Goal: Transaction & Acquisition: Subscribe to service/newsletter

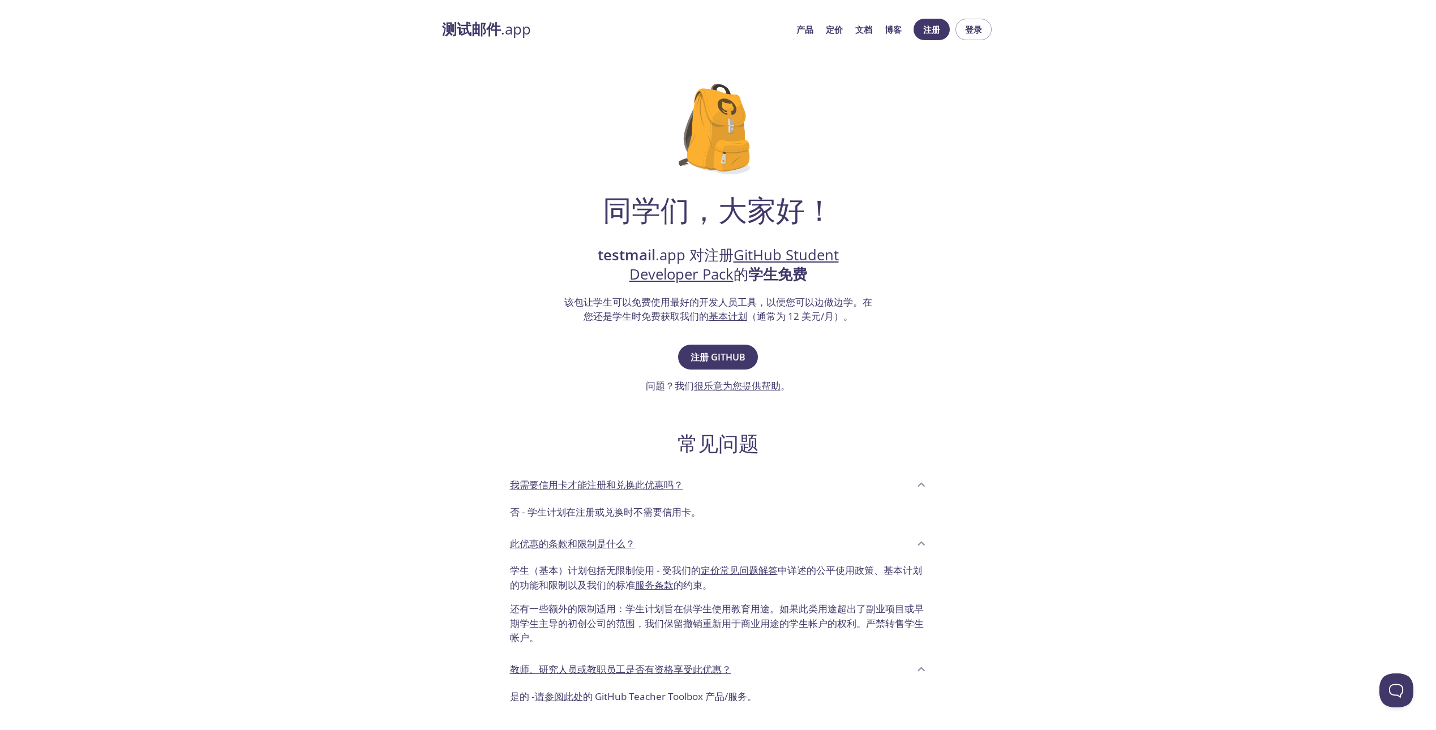
drag, startPoint x: 1007, startPoint y: 221, endPoint x: 940, endPoint y: 332, distance: 129.5
click at [940, 332] on div "同学们，大家好！ testmail .app 对注册 GitHub Student Developer Pack 的 学生免费 该包让学生可以免费使用最好的开…" at bounding box center [718, 390] width 552 height 648
click at [838, 32] on link "定价" at bounding box center [834, 29] width 17 height 15
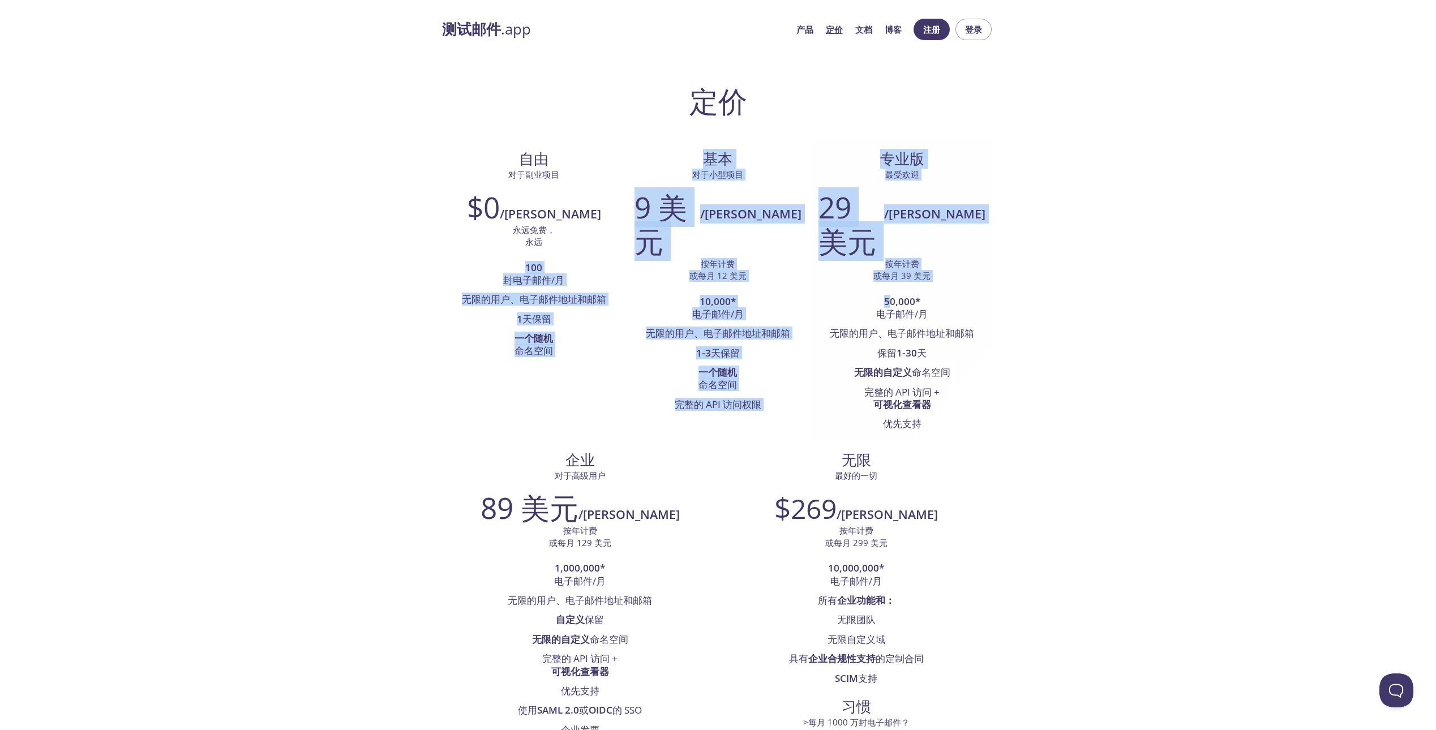
drag, startPoint x: 404, startPoint y: 254, endPoint x: 706, endPoint y: 299, distance: 305.7
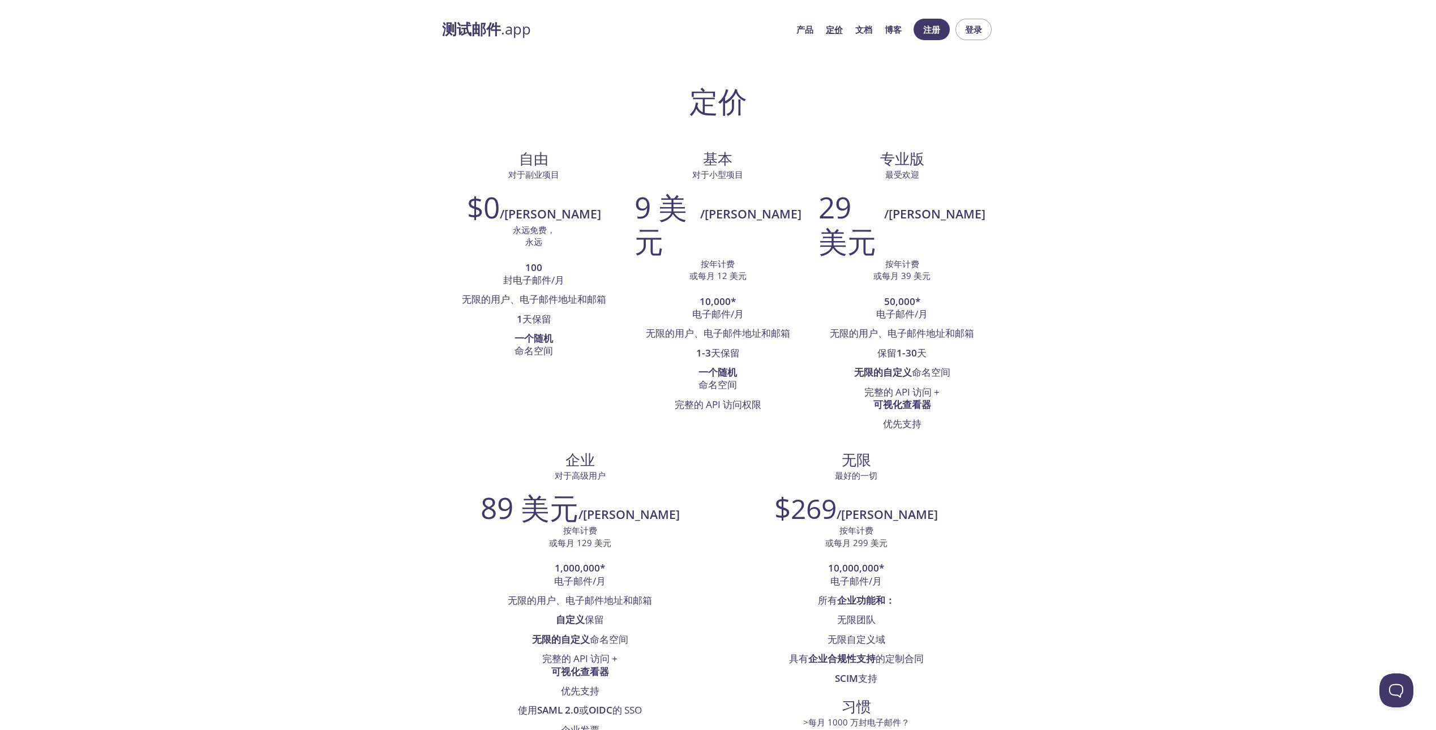
click at [819, 309] on li "50,000* 电子邮件/月" at bounding box center [902, 309] width 167 height 32
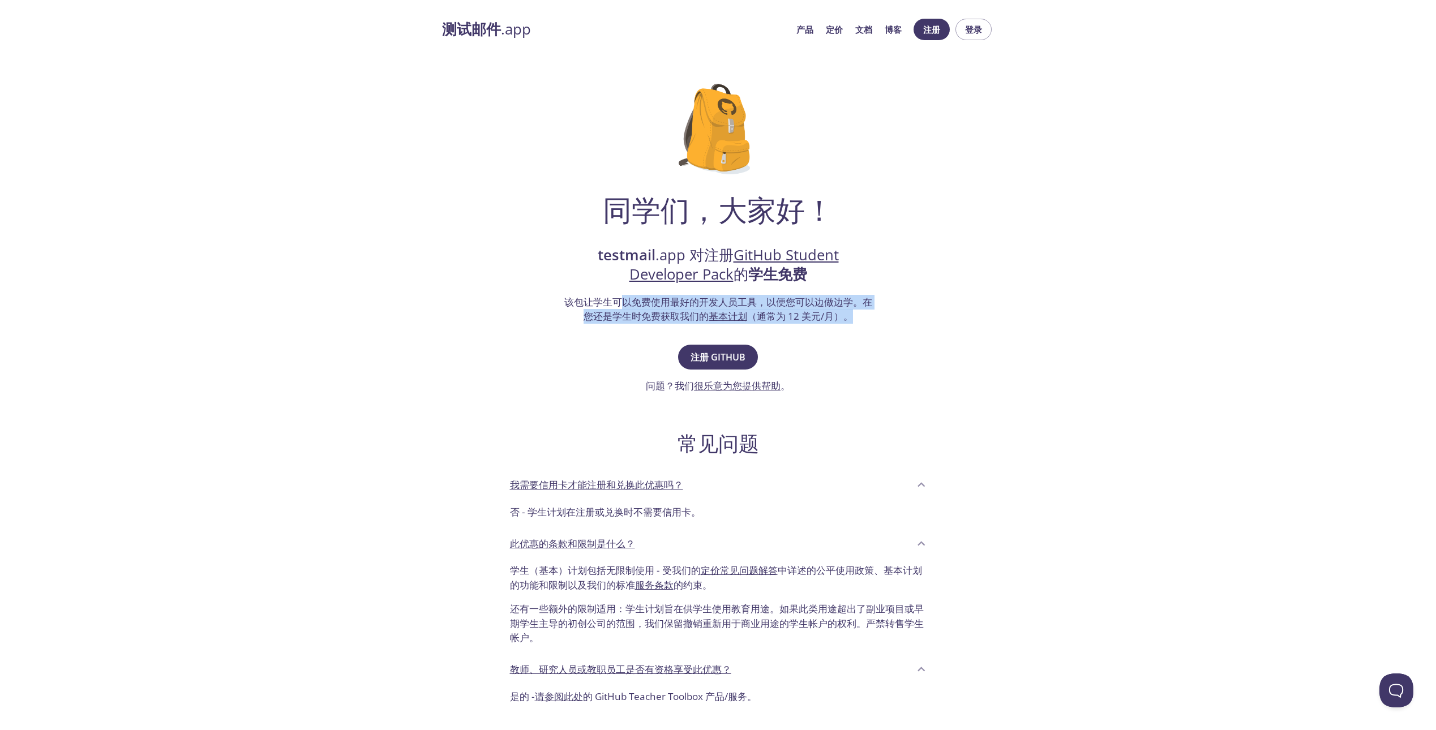
drag, startPoint x: 620, startPoint y: 298, endPoint x: 930, endPoint y: 313, distance: 310.0
click at [930, 313] on div "同学们，大家好！ testmail .app 对注册 GitHub Student Developer Pack 的 学生免费 该包让学生可以免费使用最好的开…" at bounding box center [718, 390] width 552 height 648
click at [930, 314] on div "同学们，大家好！ testmail .app 对注册 GitHub Student Developer Pack 的 学生免费 该包让学生可以免费使用最好的开…" at bounding box center [718, 390] width 552 height 648
click at [726, 355] on span "注册 GitHub" at bounding box center [718, 357] width 55 height 16
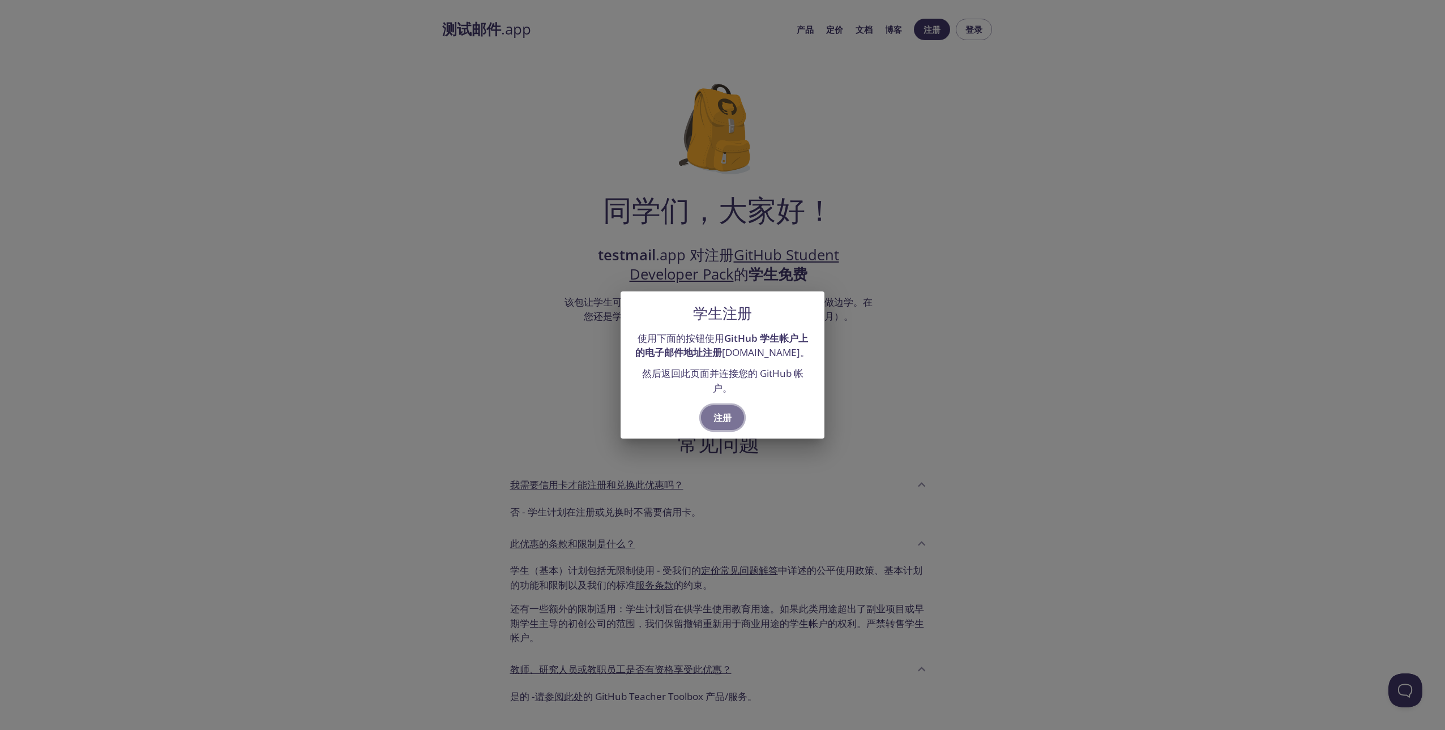
click at [729, 417] on span "注册" at bounding box center [722, 418] width 18 height 16
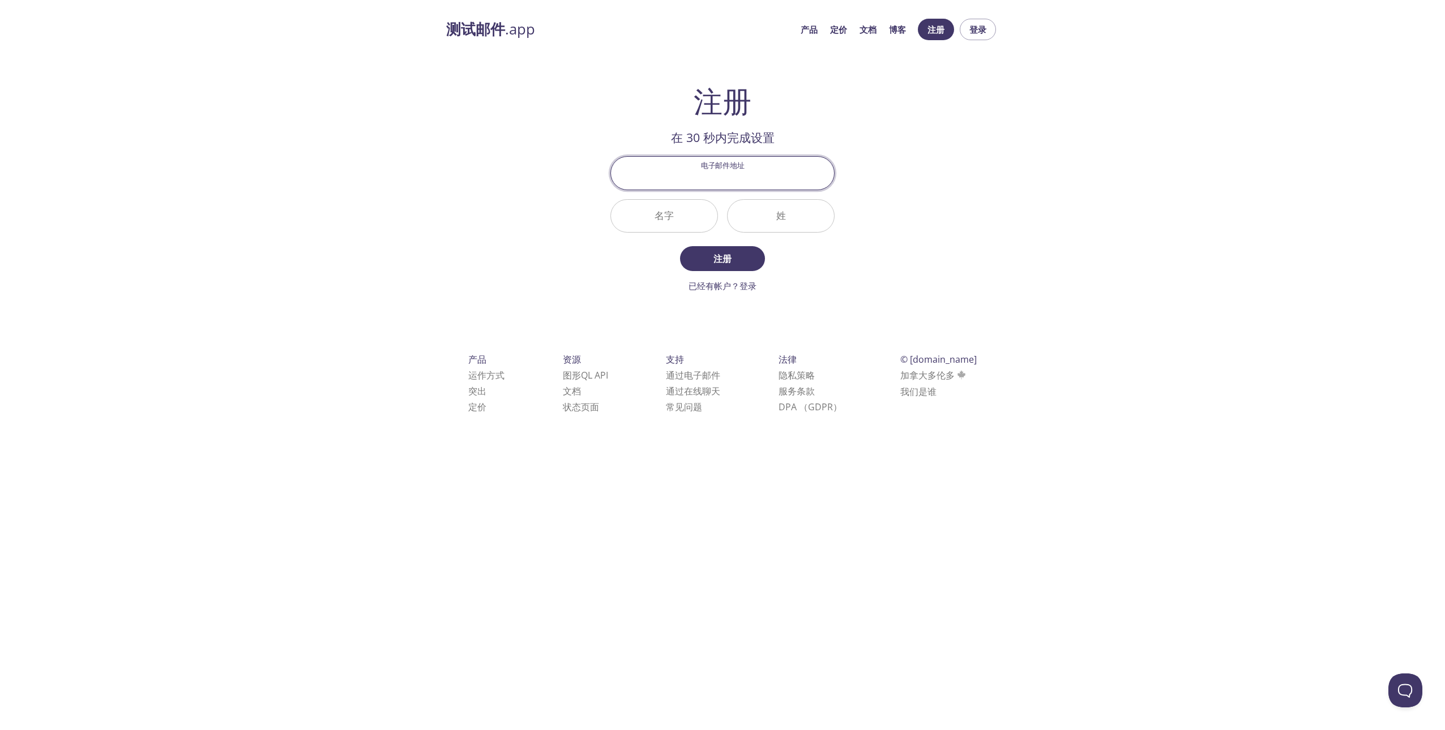
click at [735, 179] on input "电子邮件地址" at bounding box center [722, 173] width 223 height 32
click at [727, 181] on input "电子邮件地址" at bounding box center [722, 173] width 223 height 32
click at [759, 221] on input "姓" at bounding box center [780, 216] width 106 height 32
click at [748, 173] on input "电子邮件地址" at bounding box center [722, 173] width 223 height 32
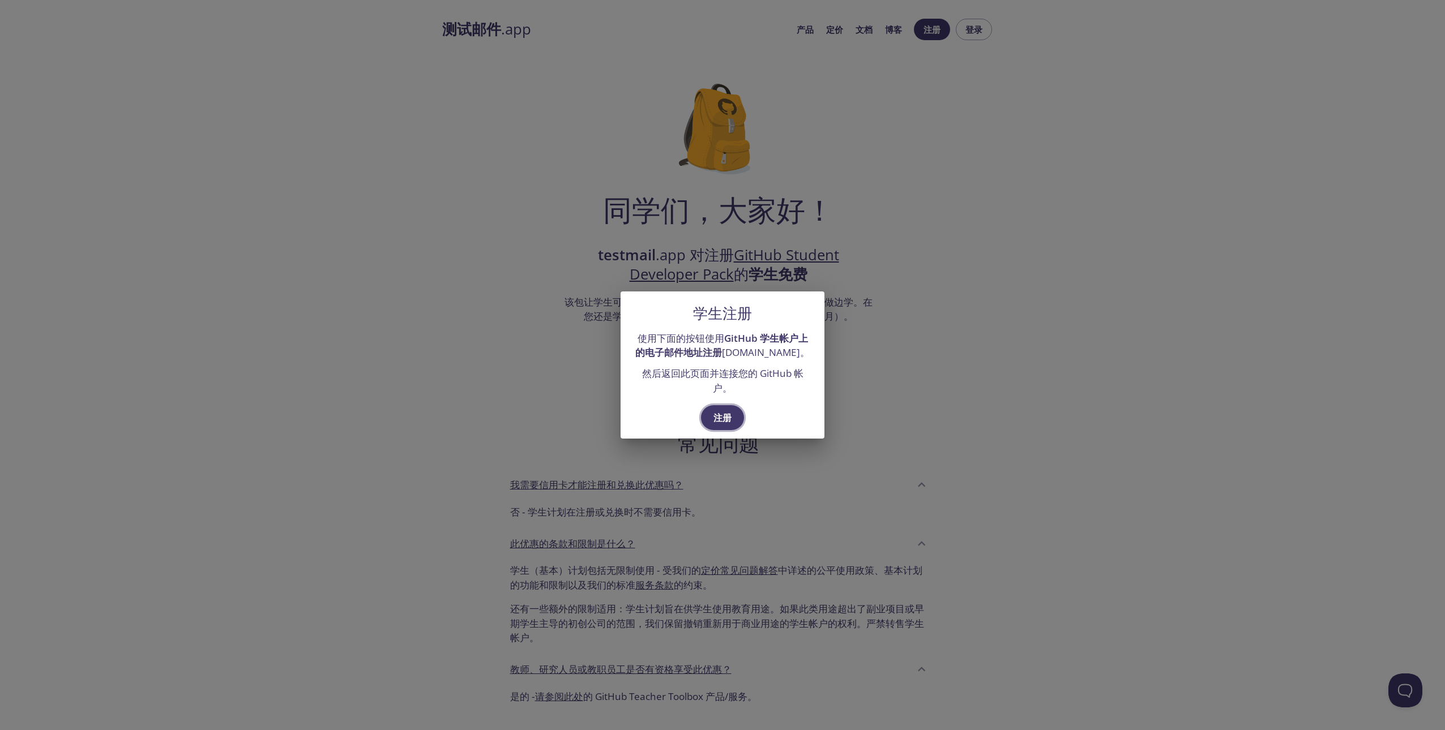
click at [723, 414] on span "注册" at bounding box center [722, 418] width 18 height 16
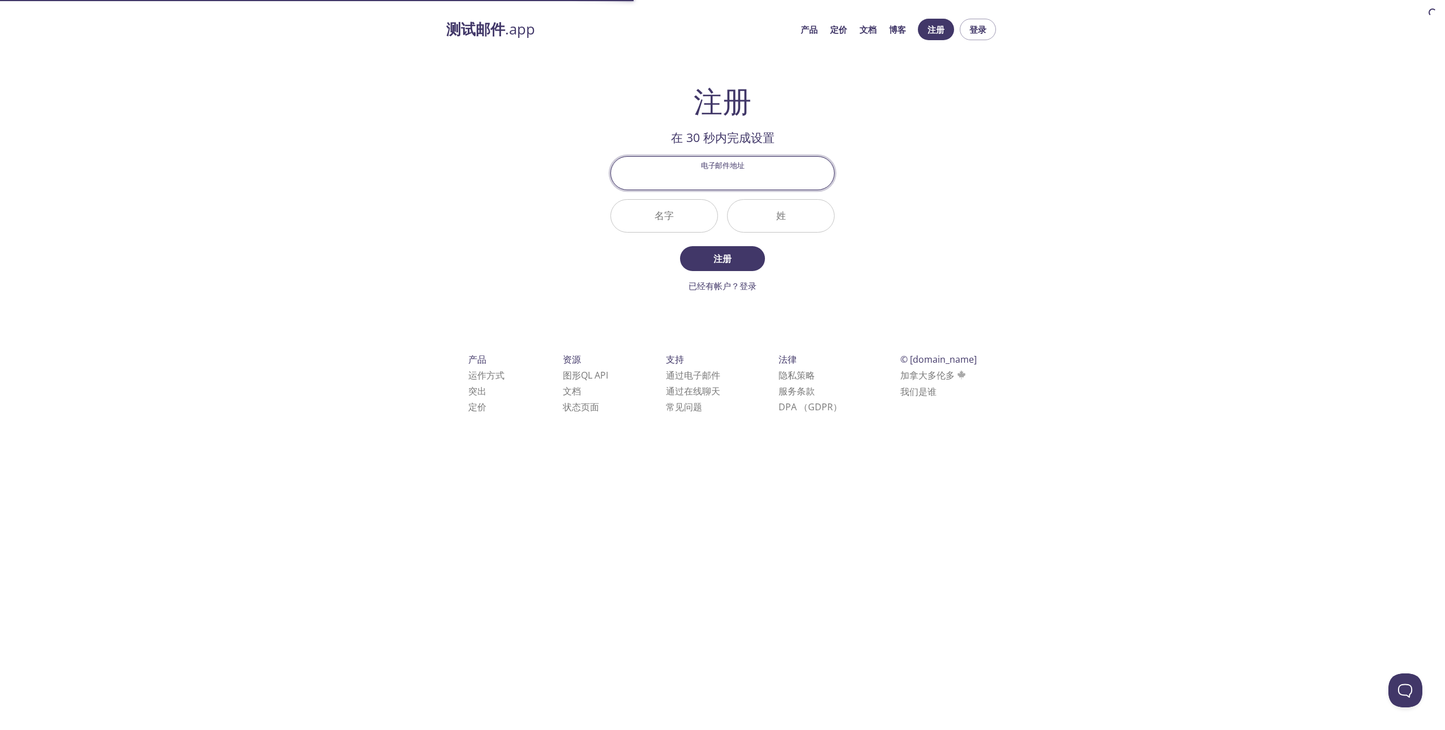
click at [747, 168] on input "电子邮件地址" at bounding box center [722, 173] width 223 height 32
type input "[EMAIL_ADDRESS][DOMAIN_NAME]"
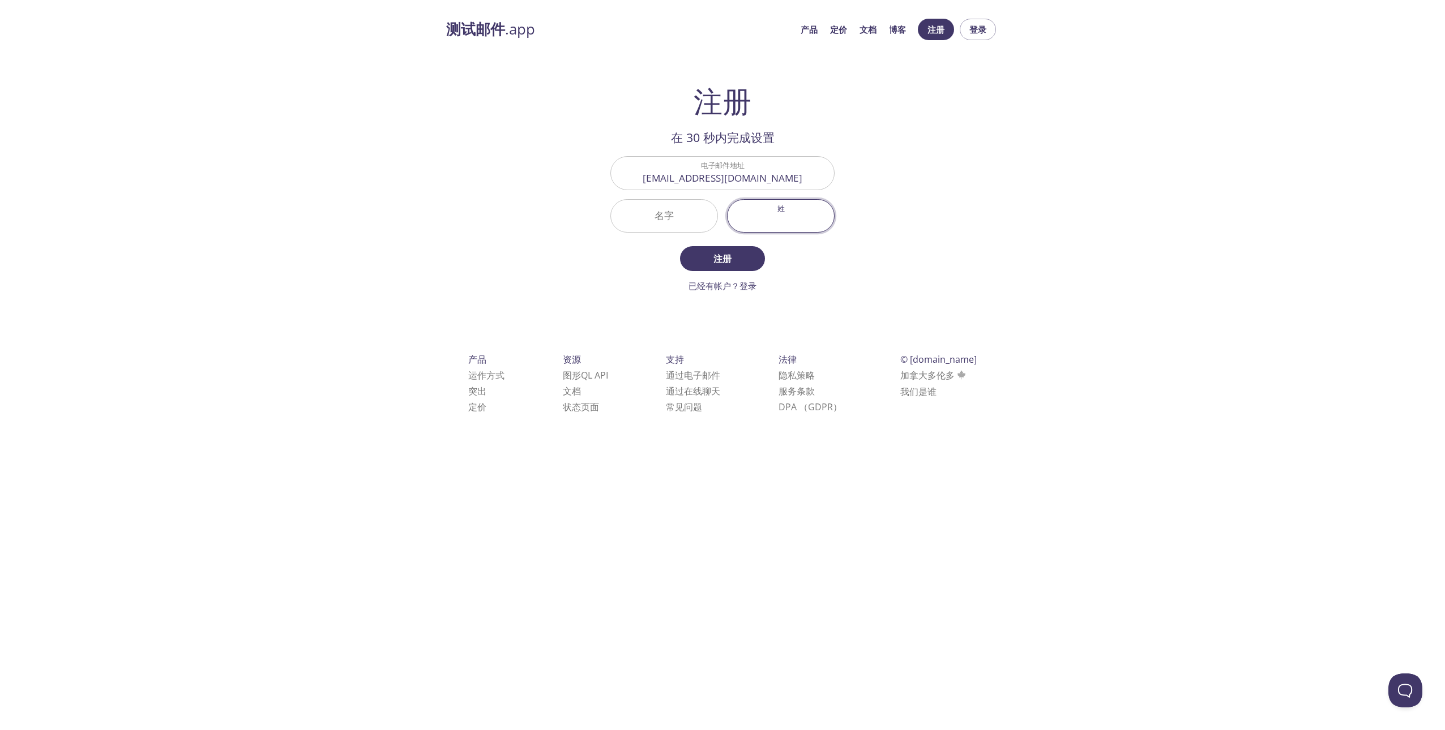
click at [812, 209] on input "姓" at bounding box center [780, 216] width 106 height 32
type input "[PERSON_NAME]"
click at [693, 212] on input "名字" at bounding box center [664, 216] width 106 height 32
type input "Haohua"
click at [714, 261] on span "注册" at bounding box center [722, 259] width 60 height 16
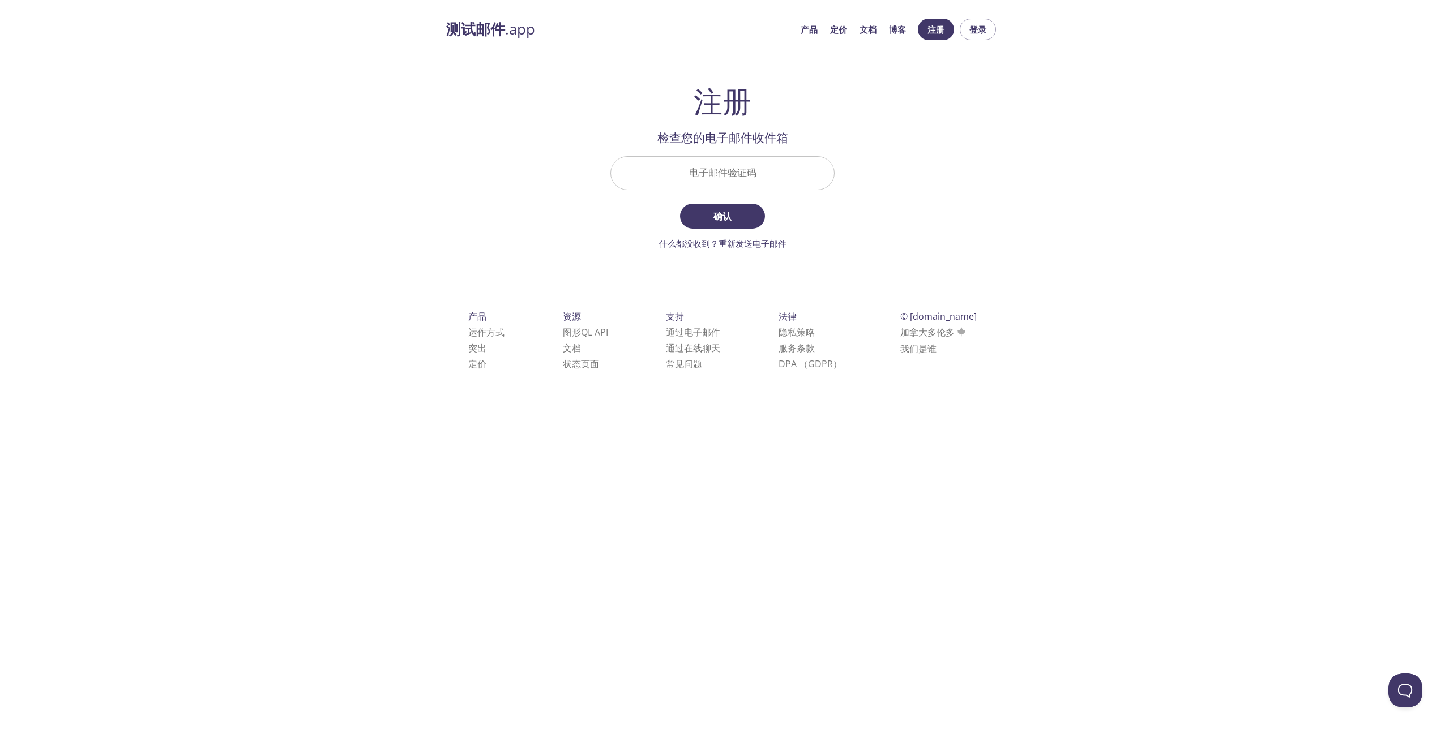
click at [762, 172] on input "电子邮件验证码" at bounding box center [722, 173] width 223 height 32
paste input "F3LUNQL"
type input "F3LUNQL"
click at [727, 207] on button "确认" at bounding box center [722, 216] width 85 height 25
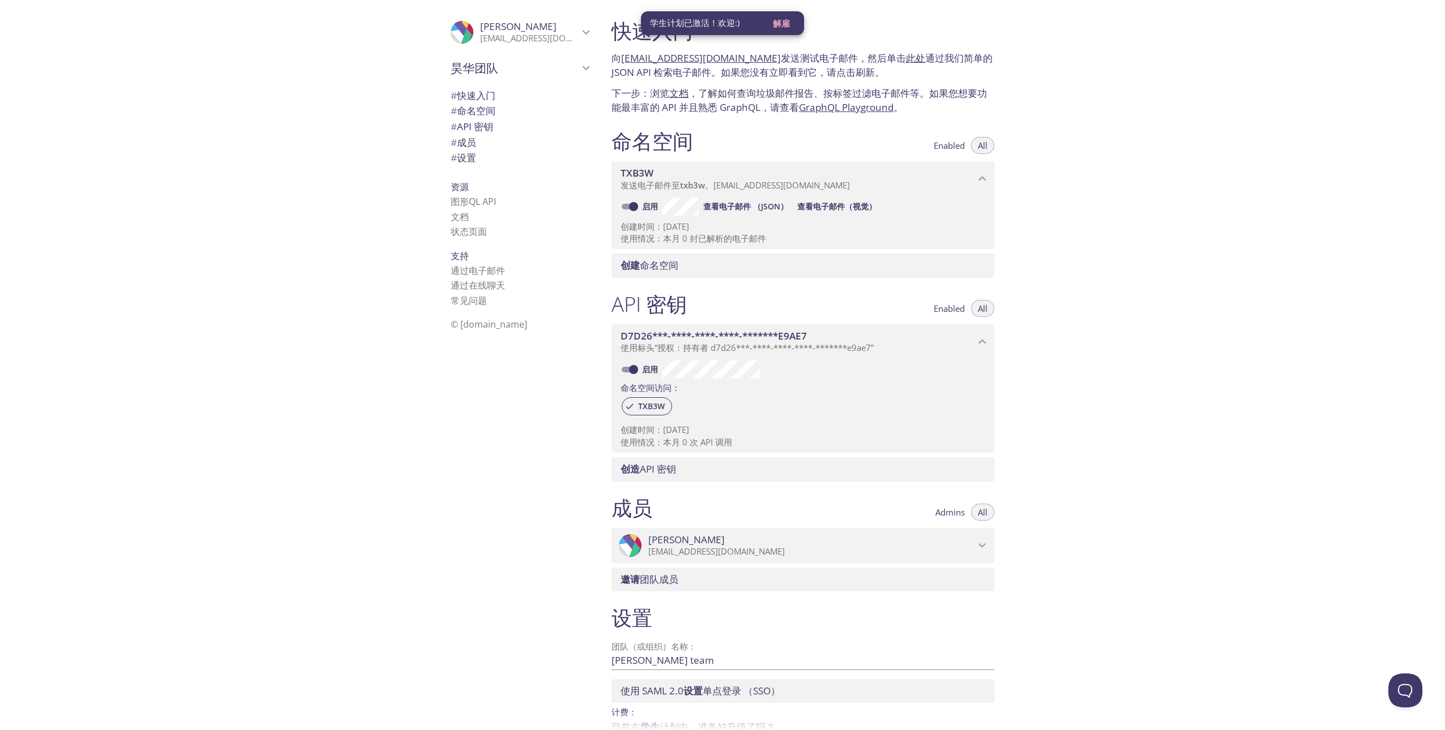
click at [1160, 277] on div "快速入门 向 [EMAIL_ADDRESS][DOMAIN_NAME] 发送测试电子邮件，然后单击 此处 通过我们简单的 JSON API 检索电子邮件。如果…" at bounding box center [1023, 365] width 842 height 730
drag, startPoint x: 764, startPoint y: 58, endPoint x: 621, endPoint y: 54, distance: 142.7
click at [621, 54] on p "向 [EMAIL_ADDRESS][DOMAIN_NAME] 发送测试电子邮件，然后单击 此处 通过我们简单的 JSON API 检索电子邮件。如果您没有立即…" at bounding box center [802, 65] width 383 height 29
click at [651, 404] on span "TXB3W" at bounding box center [651, 406] width 40 height 10
click at [684, 436] on p "使用情况：本月 0 次 API 调用" at bounding box center [802, 442] width 365 height 12
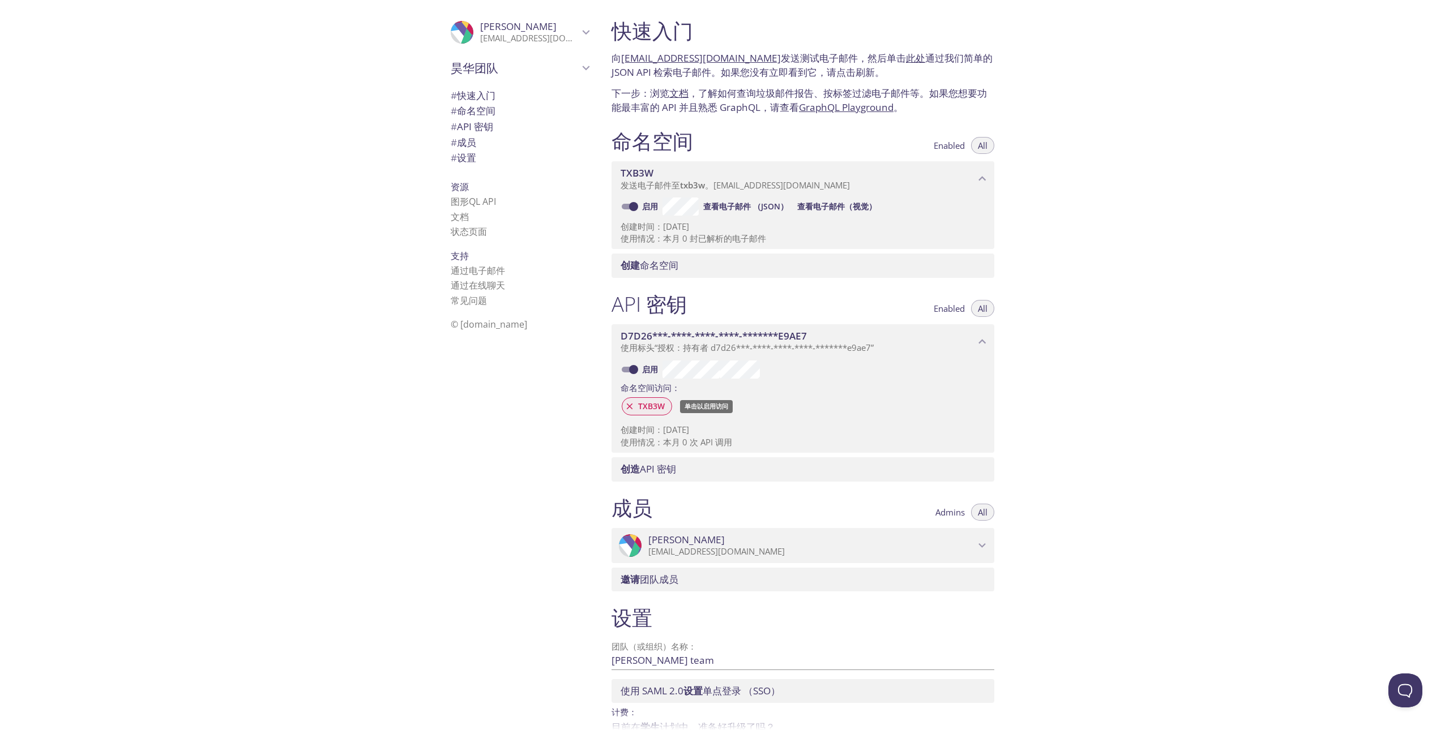
click at [646, 406] on span "TXB3W" at bounding box center [651, 406] width 40 height 10
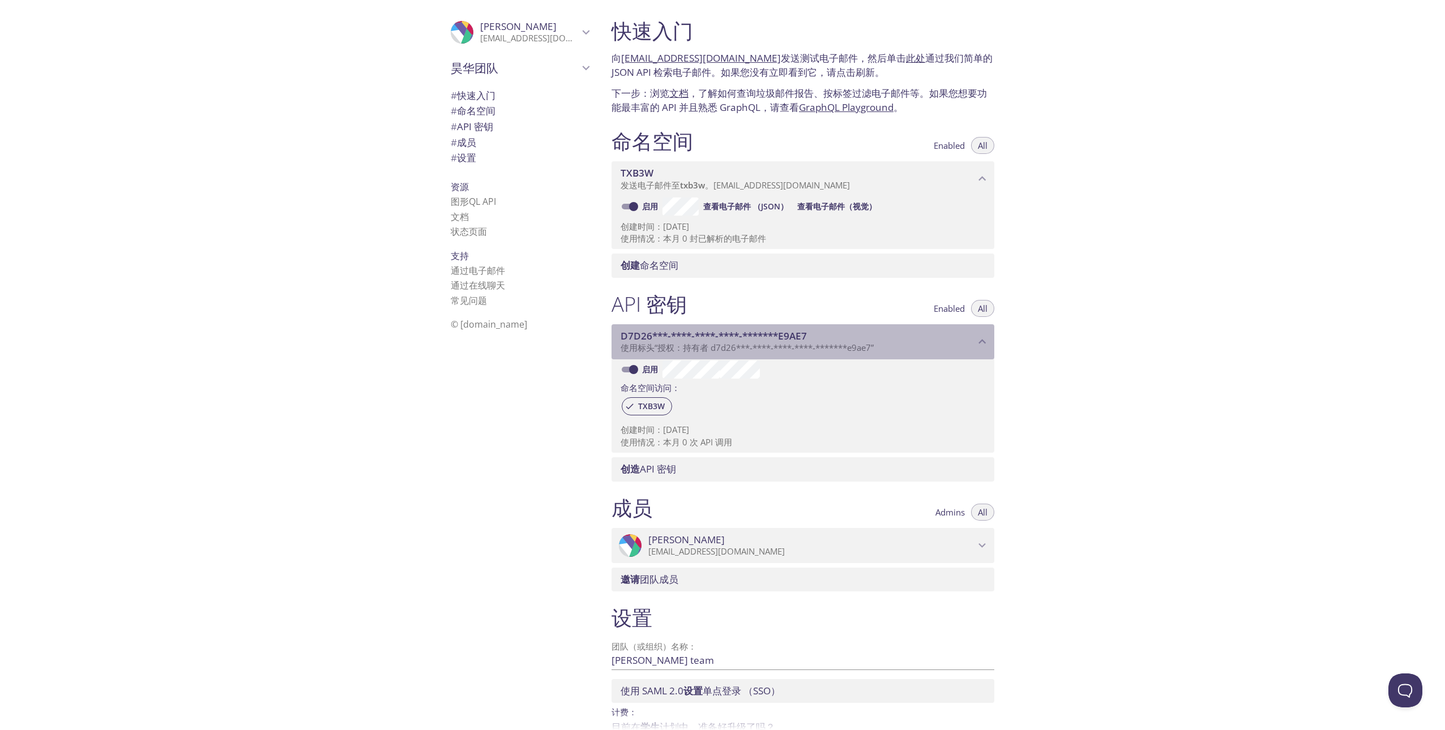
click at [866, 332] on span "D7D26***-****-****-****-*******E9AE7" at bounding box center [797, 336] width 354 height 12
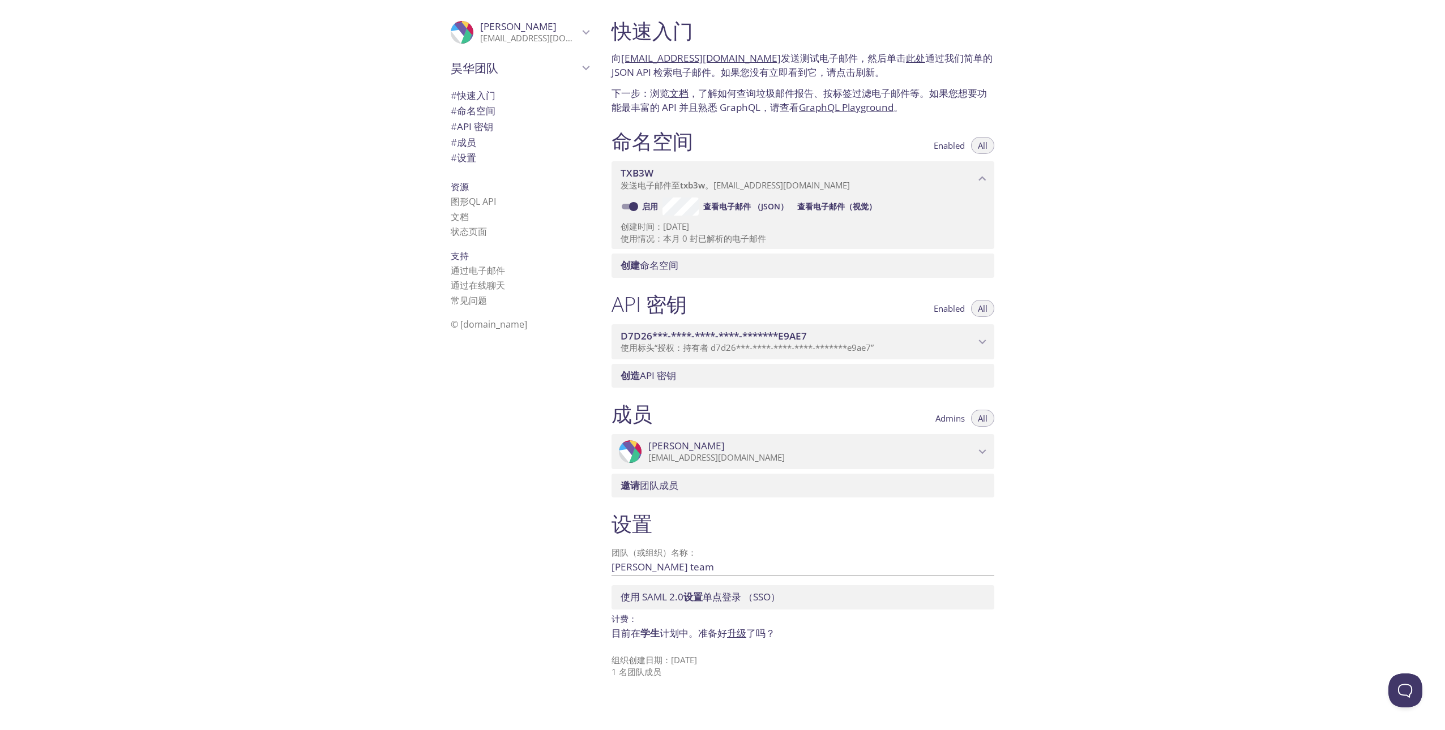
click at [868, 332] on span "D7D26***-****-****-****-*******E9AE7" at bounding box center [797, 336] width 354 height 12
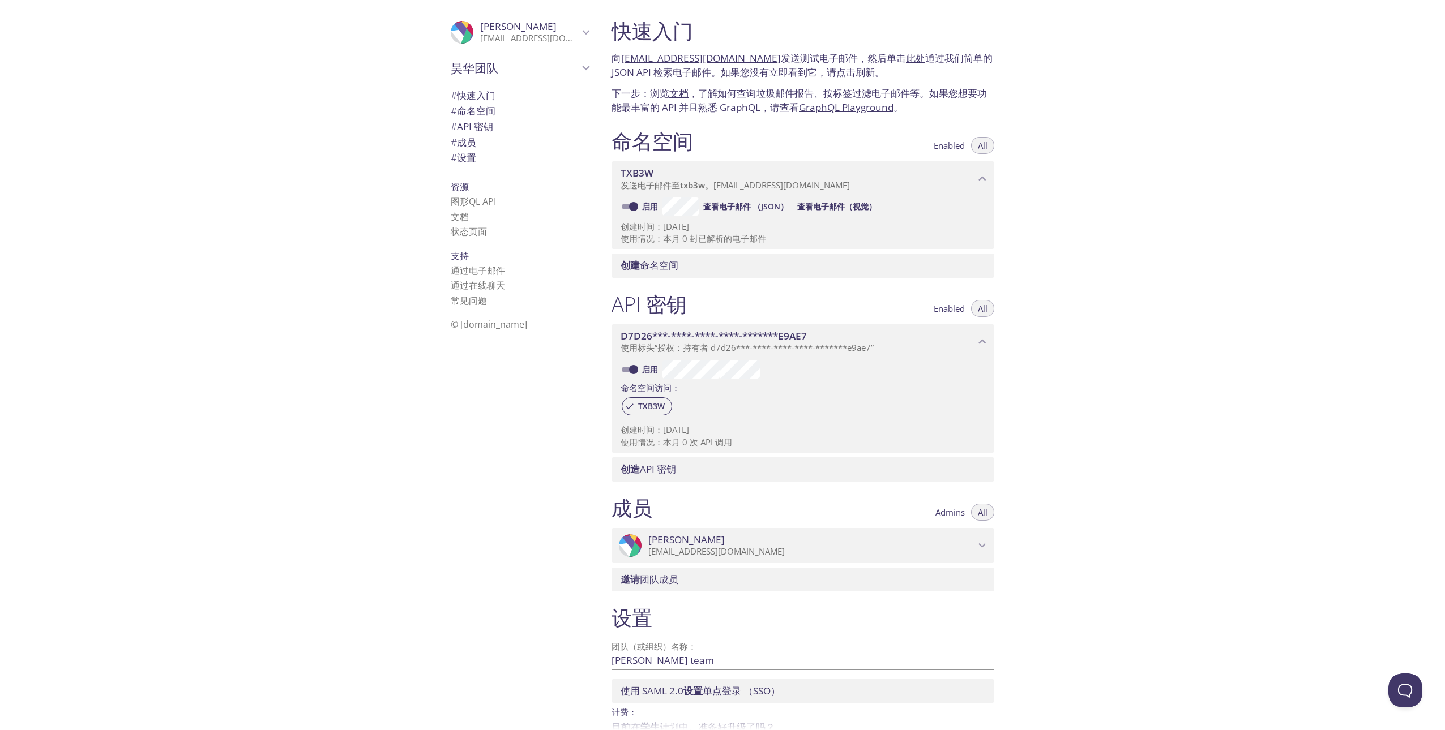
click at [674, 470] on span "创造 API 密钥" at bounding box center [647, 468] width 55 height 13
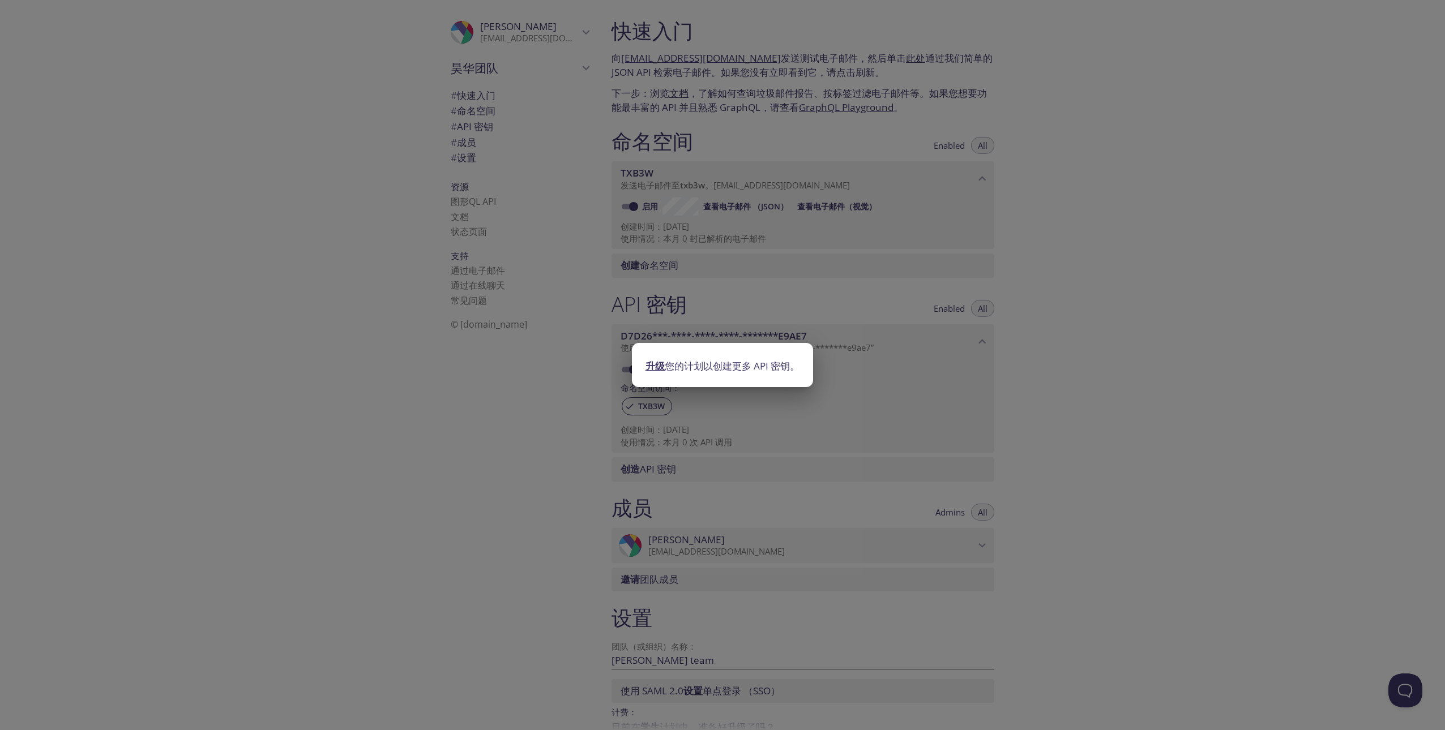
click at [790, 436] on div "升级 您的计划以创建更多 API 密钥。" at bounding box center [722, 365] width 1445 height 730
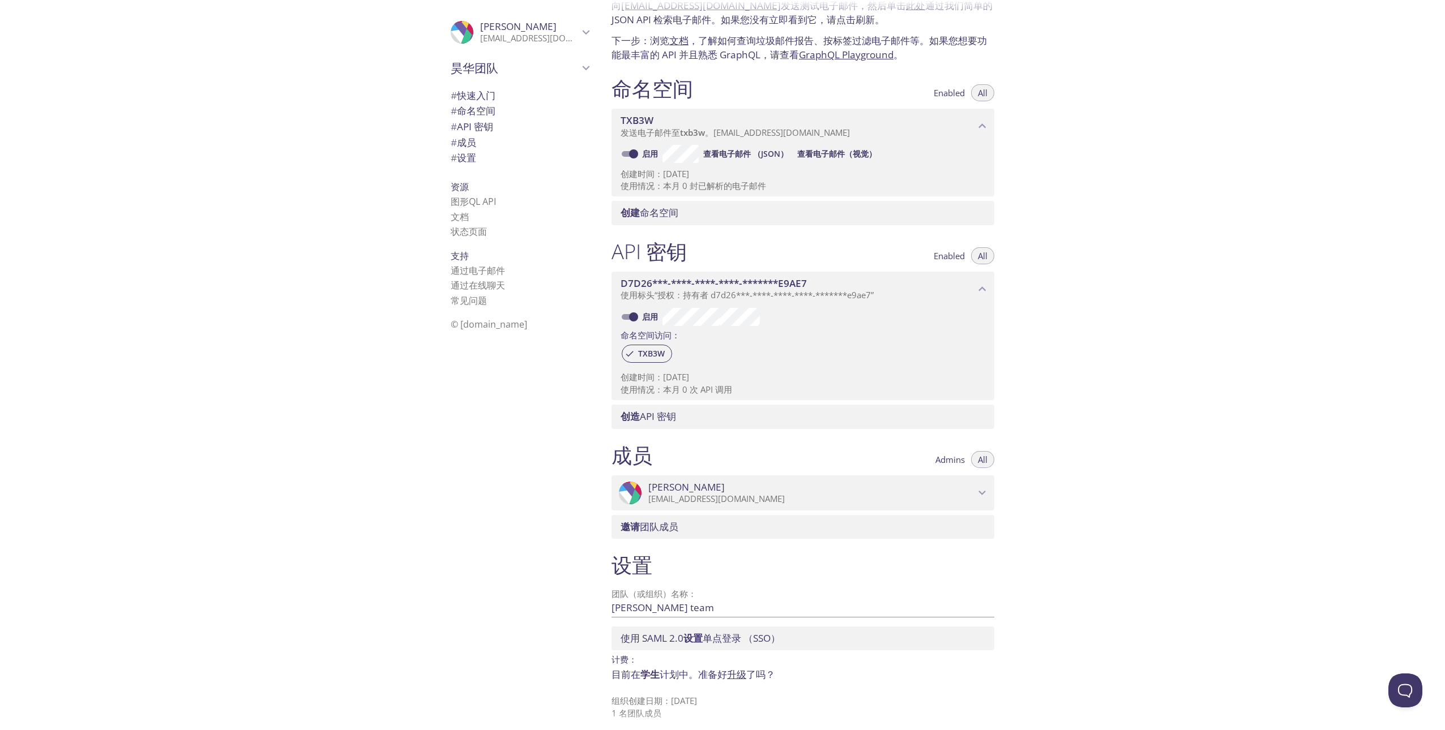
scroll to position [60, 0]
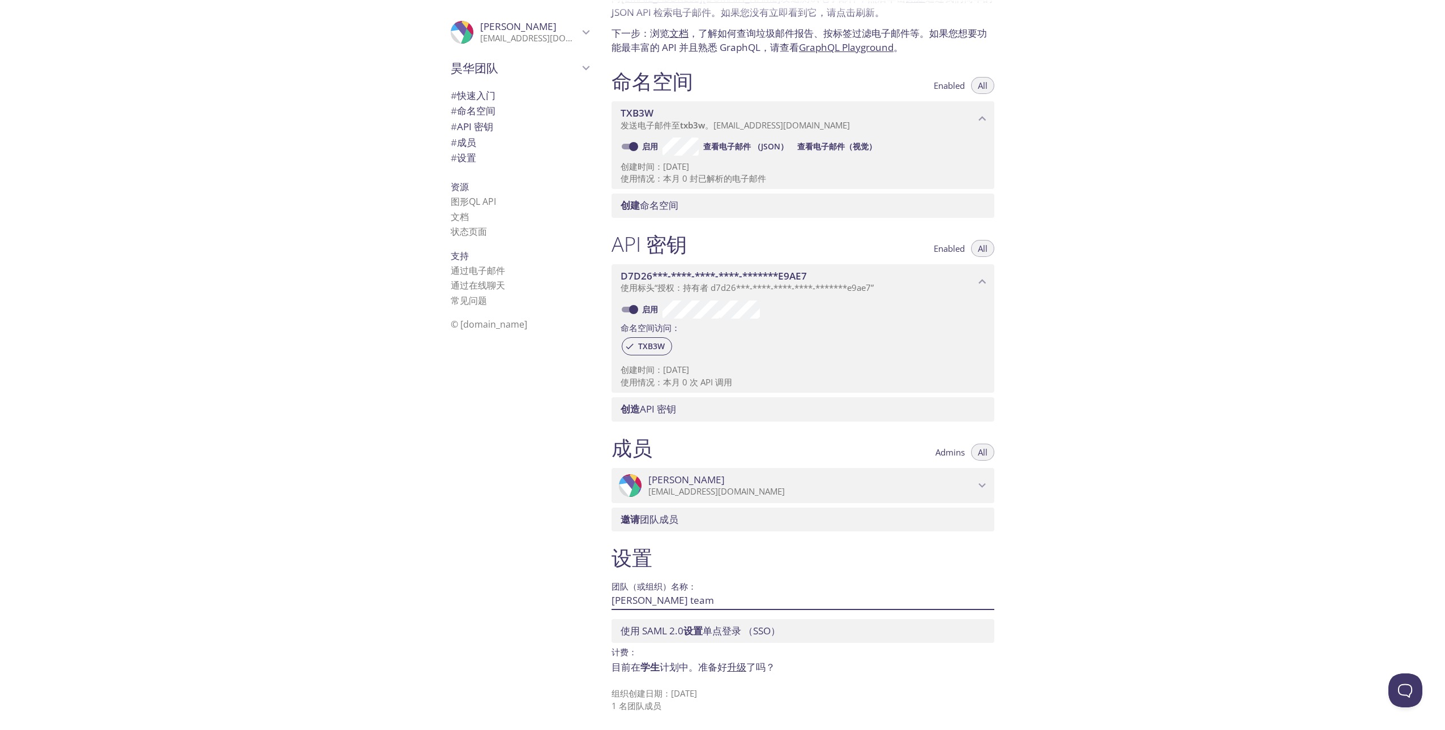
drag, startPoint x: 709, startPoint y: 609, endPoint x: 541, endPoint y: 602, distance: 168.3
click at [541, 602] on div ".cls-1 { fill: #6d5ca8; } .cls-2 { fill: #3fc191; } .cls-3 { fill: #3b4752; } .…" at bounding box center [722, 365] width 1445 height 730
click at [478, 97] on span "# 快速入门" at bounding box center [473, 95] width 45 height 13
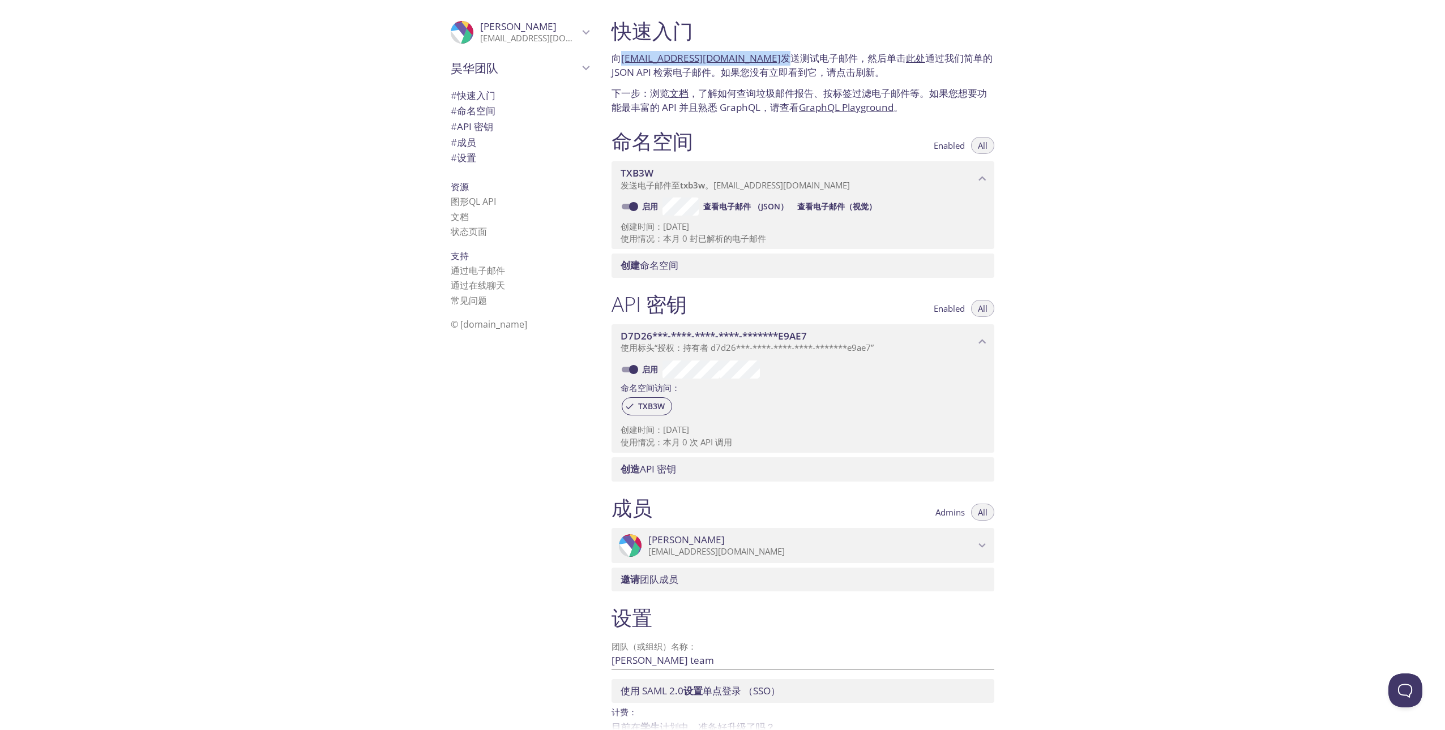
drag, startPoint x: 765, startPoint y: 58, endPoint x: 624, endPoint y: 47, distance: 142.0
click at [624, 47] on div "快速入门 向 [EMAIL_ADDRESS][DOMAIN_NAME] 发送测试电子邮件，然后单击 此处 通过我们简单的 JSON API 检索电子邮件。如果…" at bounding box center [802, 66] width 401 height 110
copy p "[EMAIL_ADDRESS][DOMAIN_NAME]"
click at [765, 207] on span "查看电子邮件 （JSON）" at bounding box center [745, 207] width 85 height 14
click at [808, 210] on span "查看电子邮件（视觉）" at bounding box center [836, 207] width 79 height 14
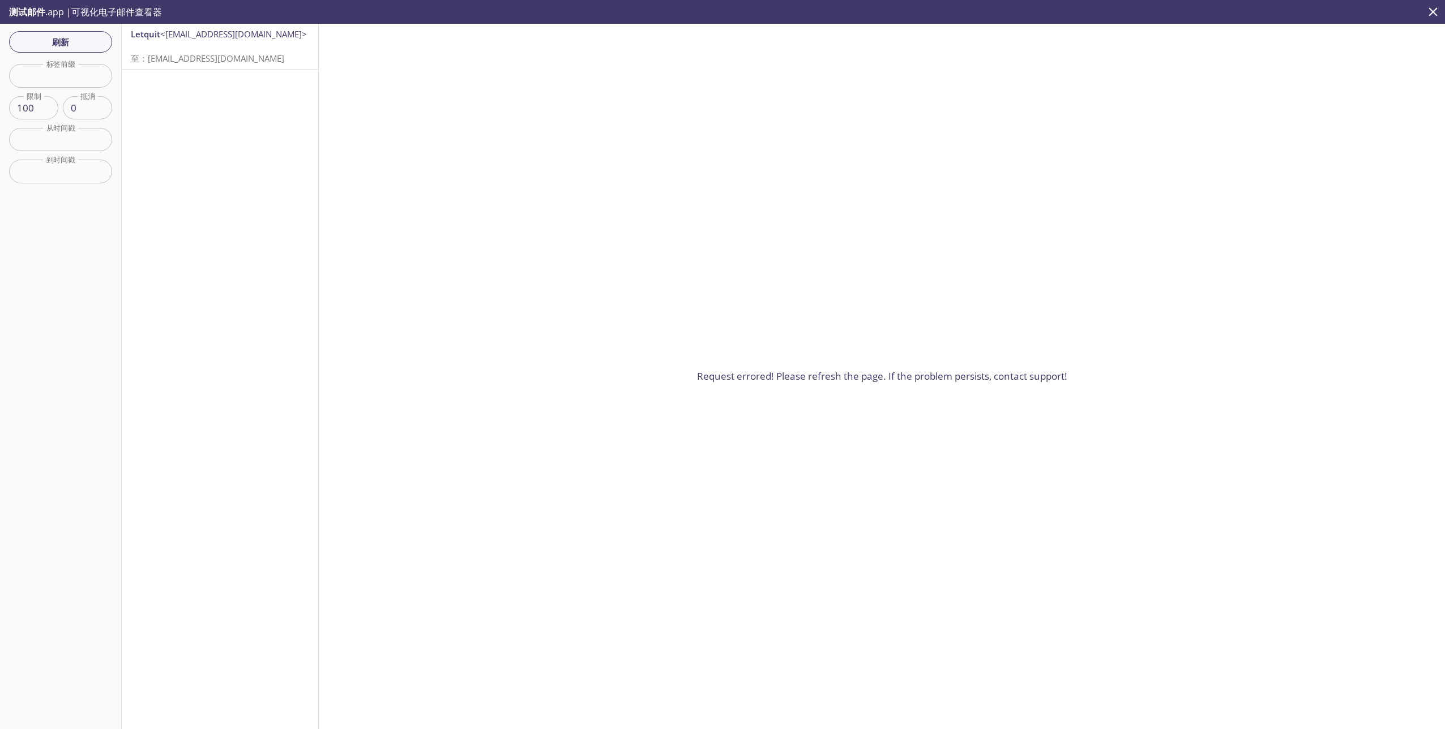
click at [238, 49] on p "至：[EMAIL_ADDRESS][DOMAIN_NAME]" at bounding box center [220, 52] width 178 height 24
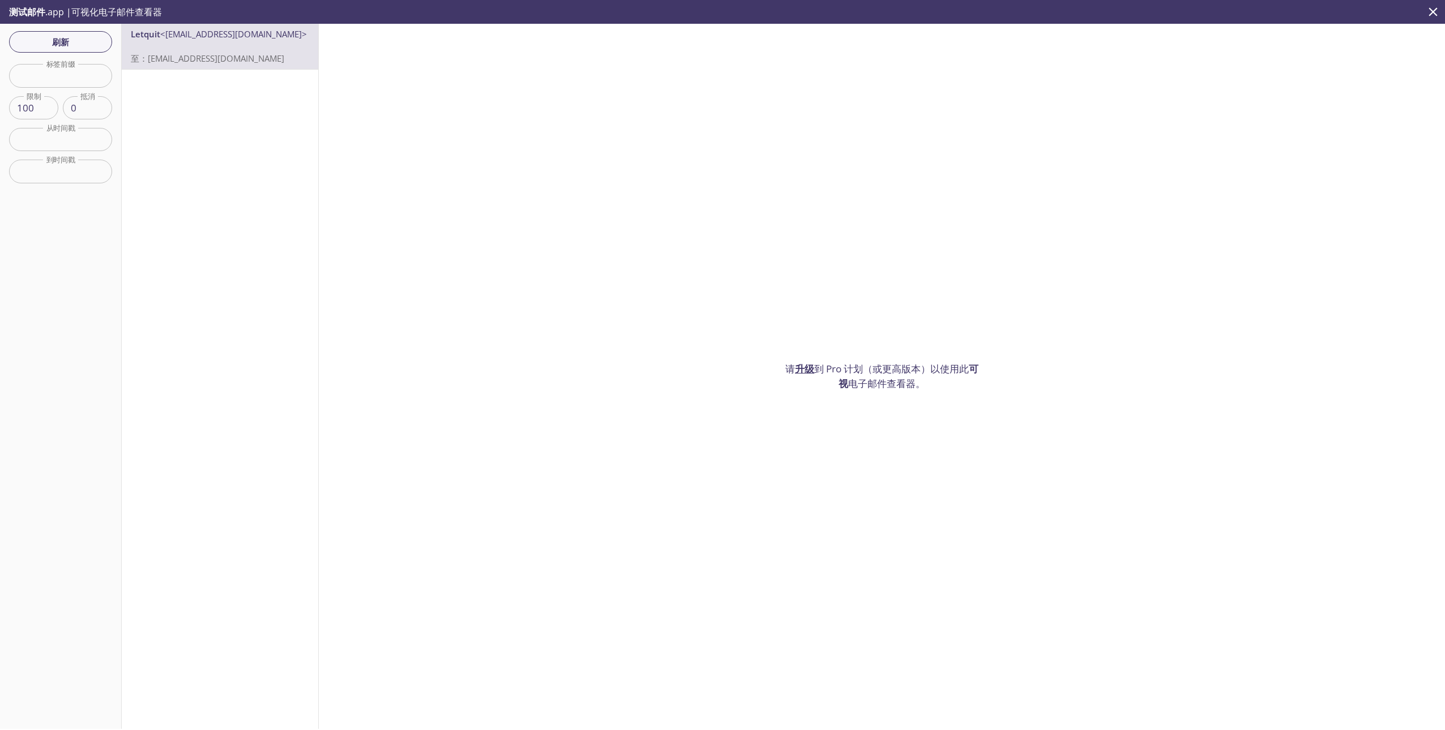
click at [1426, 12] on icon "关闭" at bounding box center [1432, 12] width 15 height 15
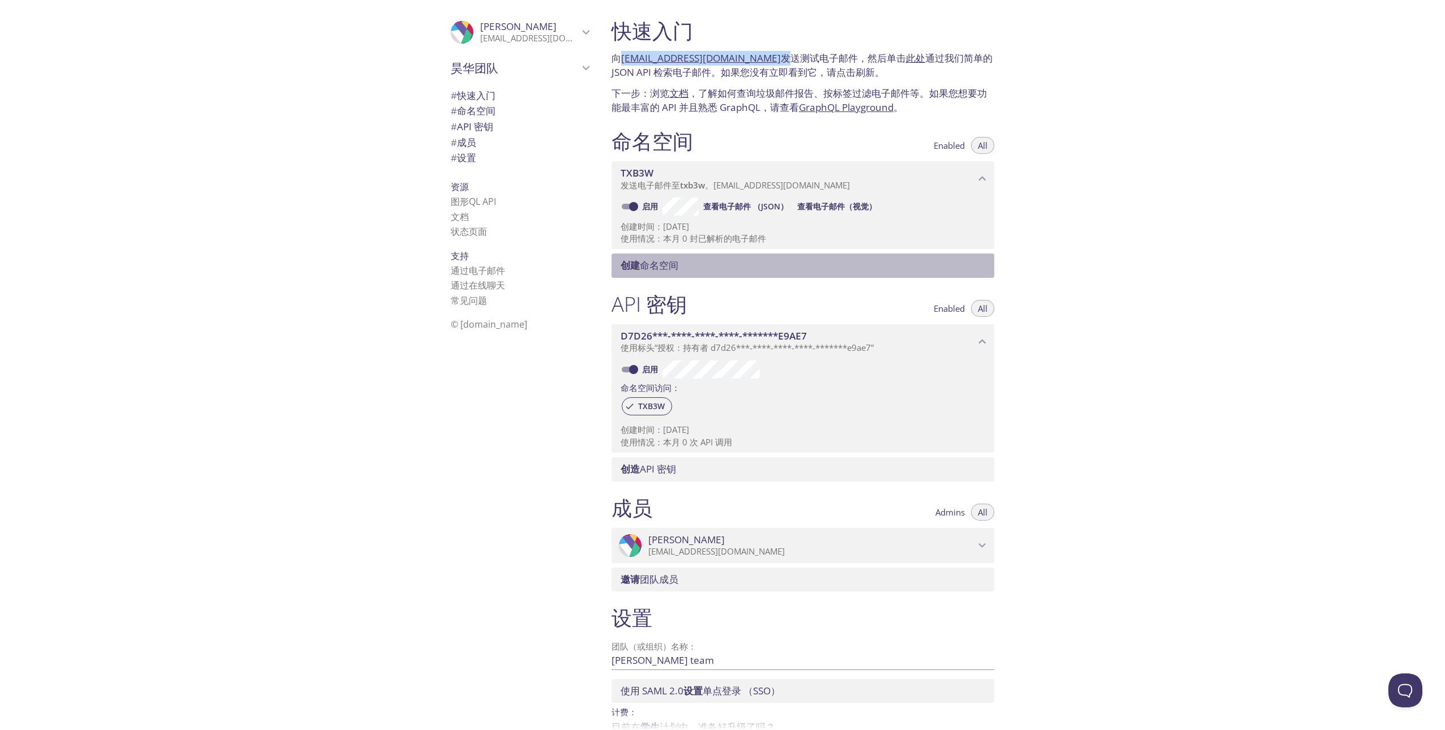
click at [706, 267] on span "创建 命名空间" at bounding box center [804, 265] width 369 height 12
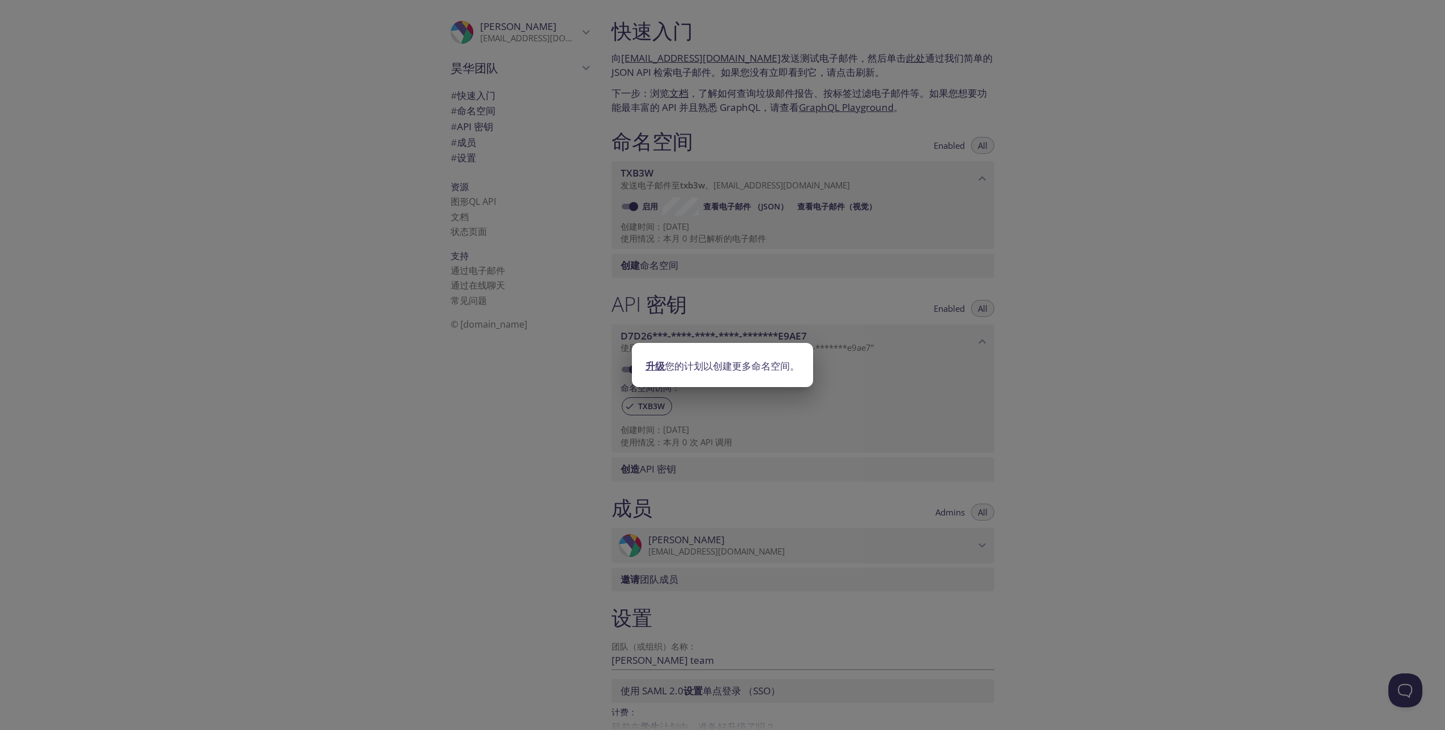
click at [965, 304] on div "升级 您的计划以创建更多命名空间。" at bounding box center [722, 365] width 1445 height 730
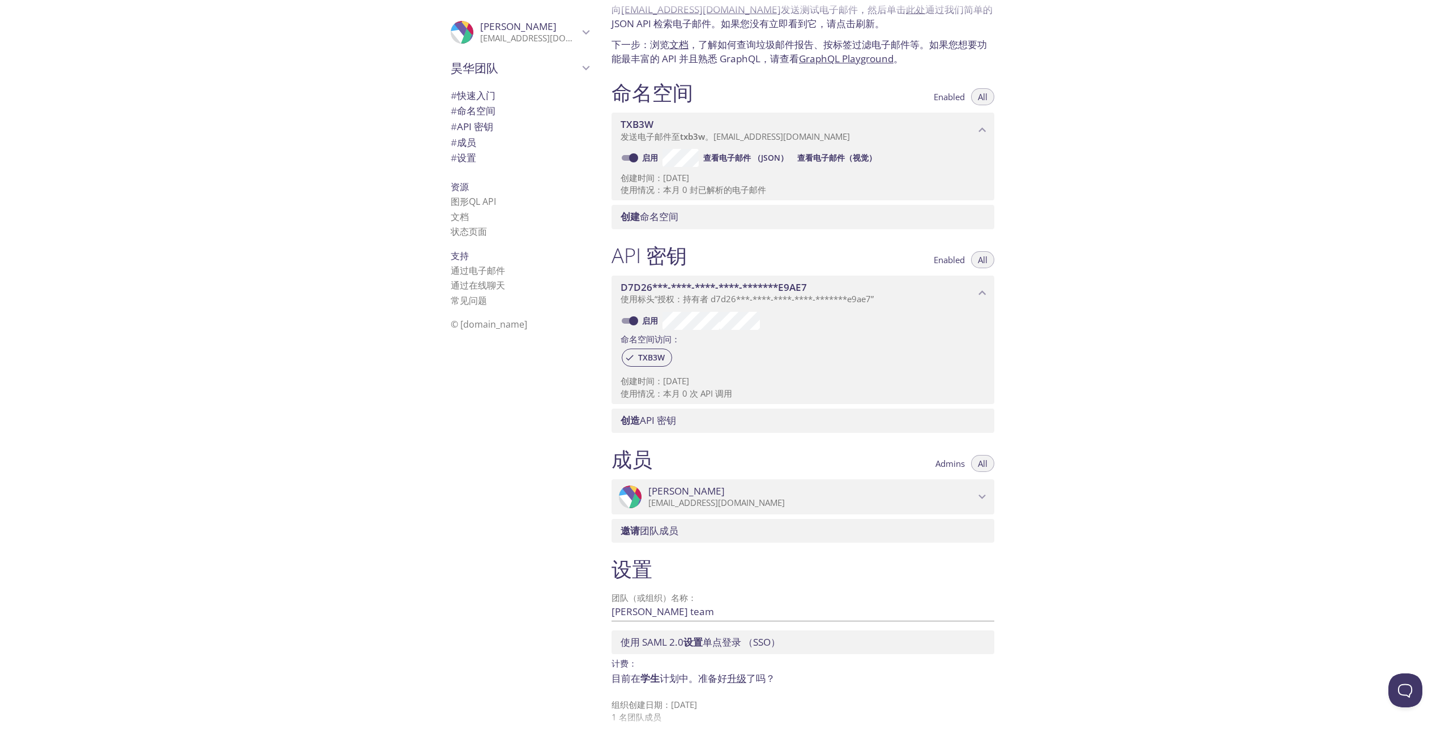
scroll to position [60, 0]
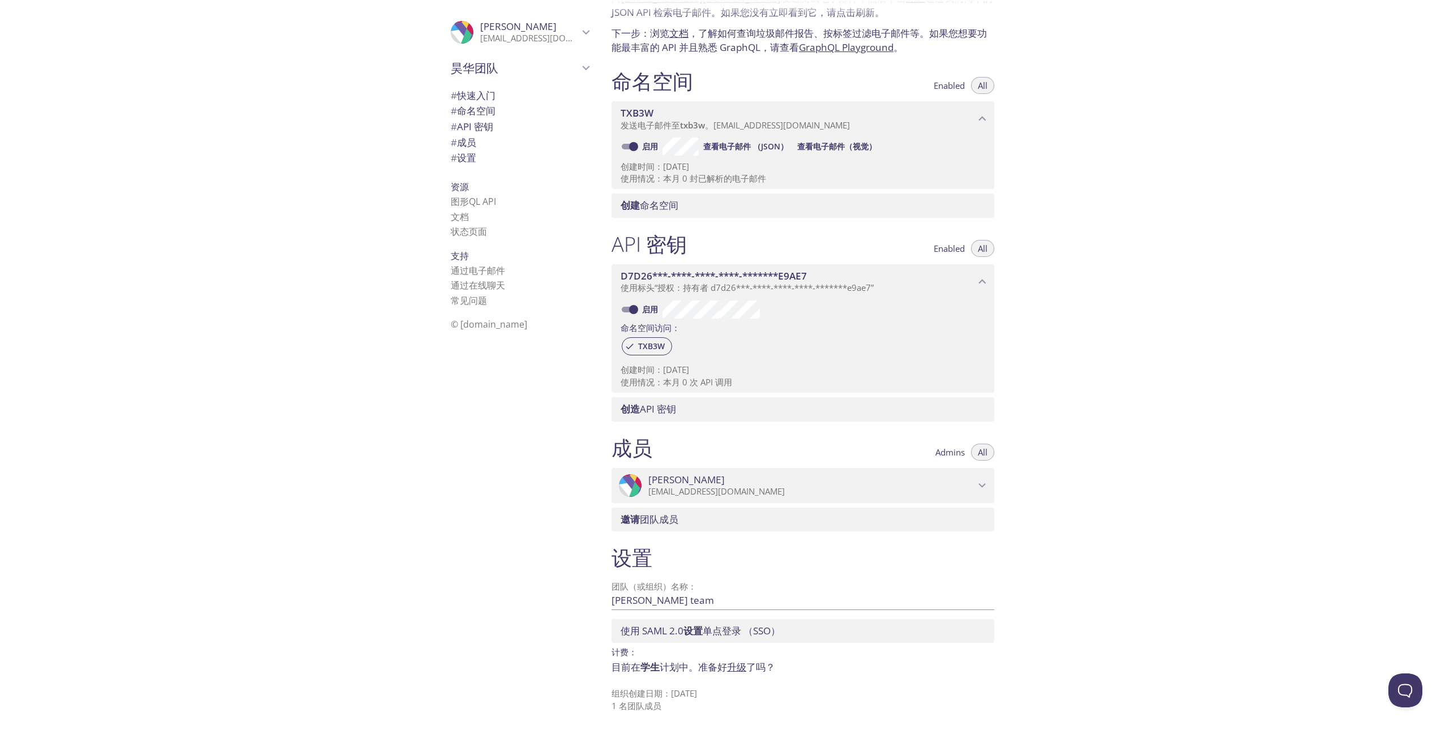
click at [731, 668] on link "升级" at bounding box center [736, 667] width 19 height 13
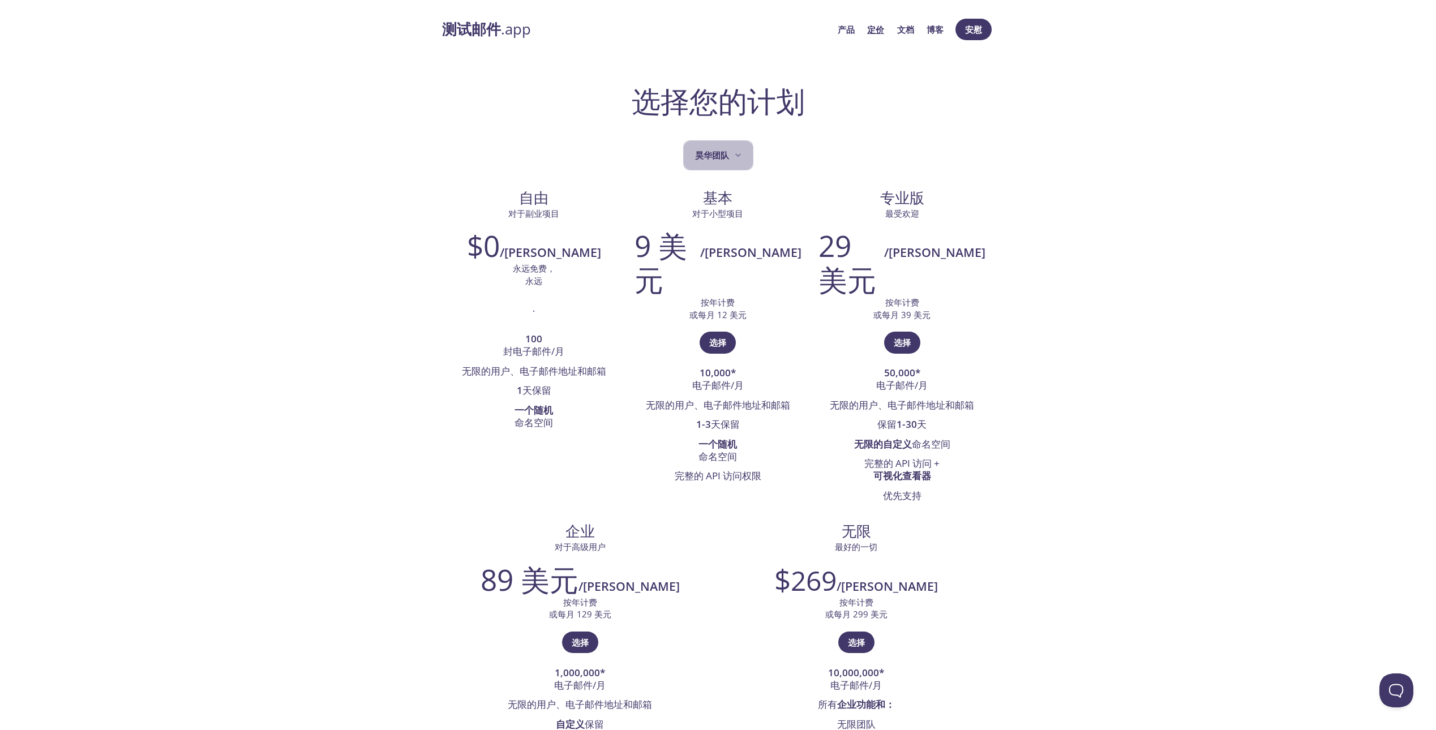
click at [710, 150] on font "昊华团队" at bounding box center [712, 155] width 34 height 15
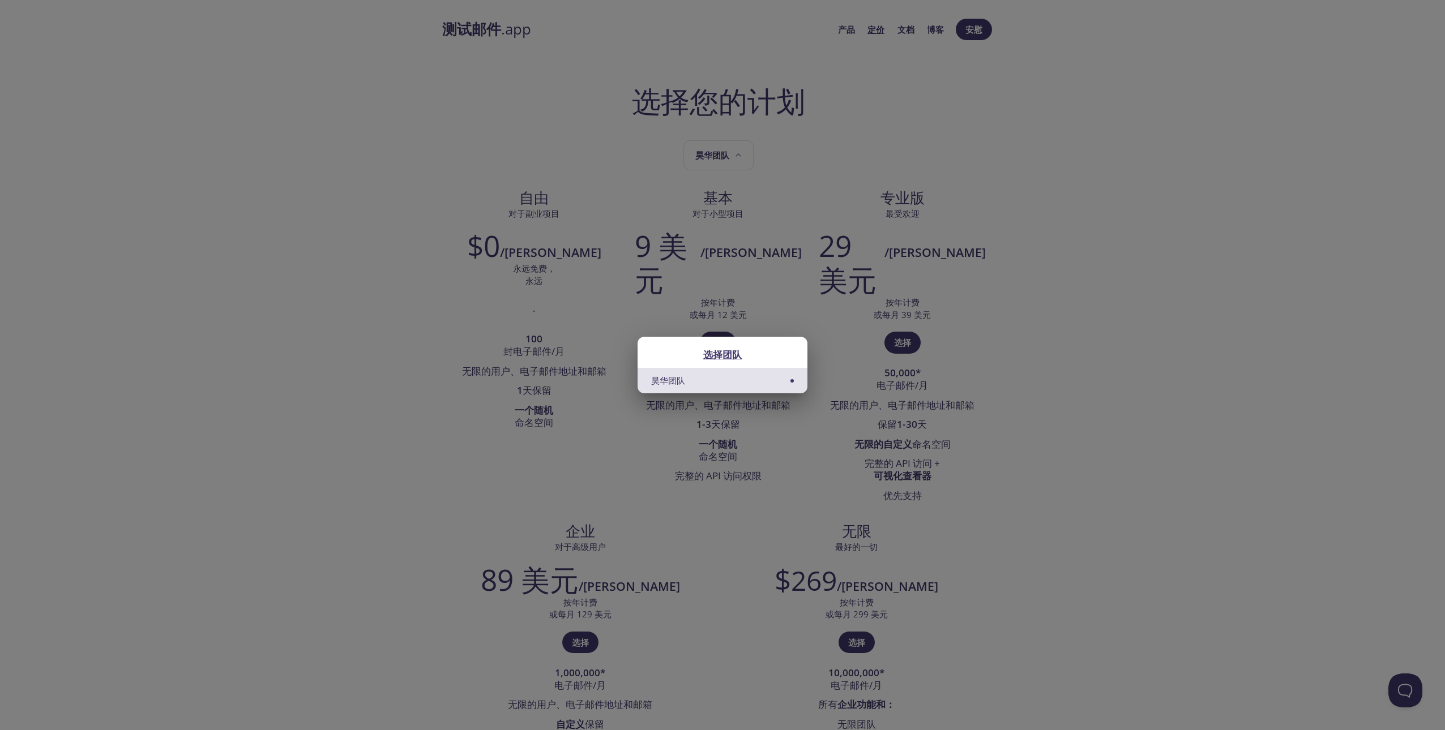
click at [838, 142] on div "选择团队 昊华团队" at bounding box center [722, 365] width 1445 height 730
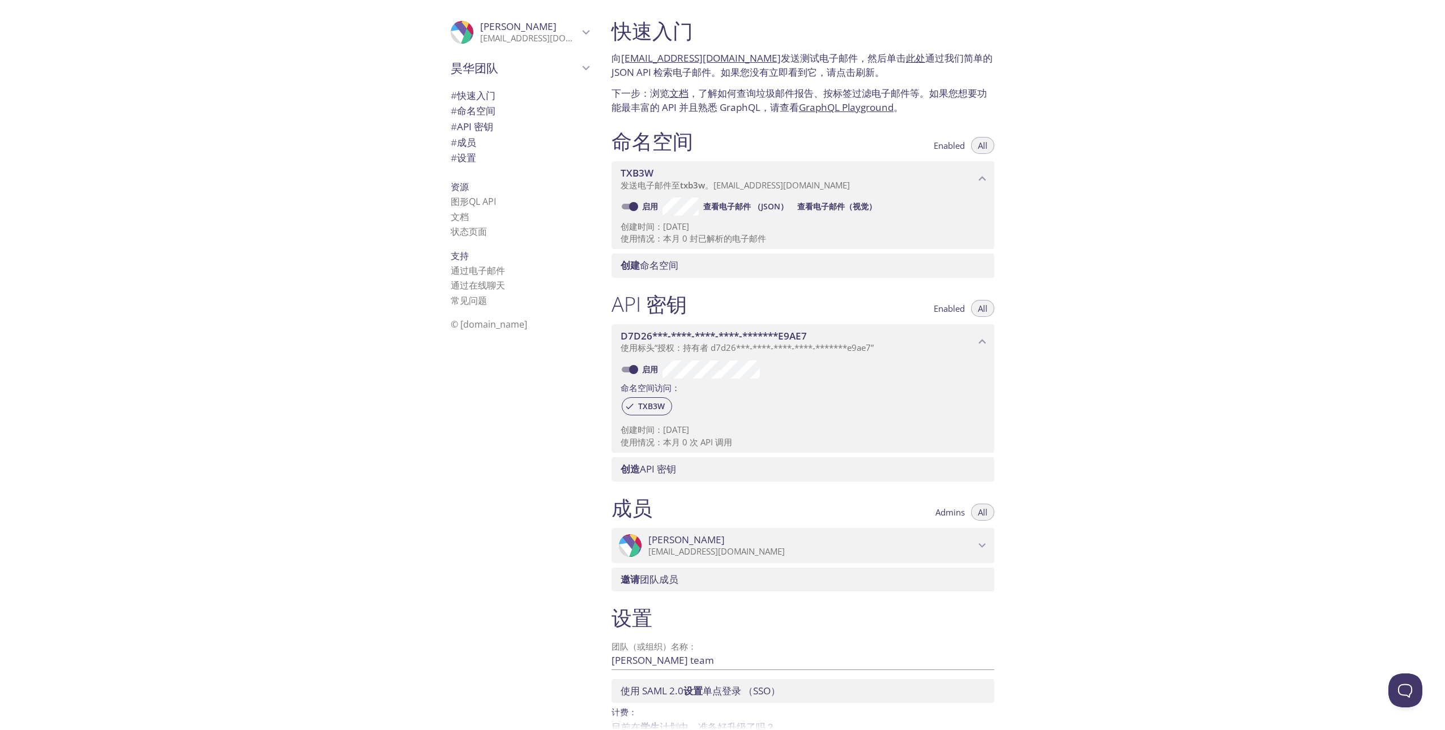
click at [475, 122] on span "# API 密钥" at bounding box center [472, 126] width 42 height 13
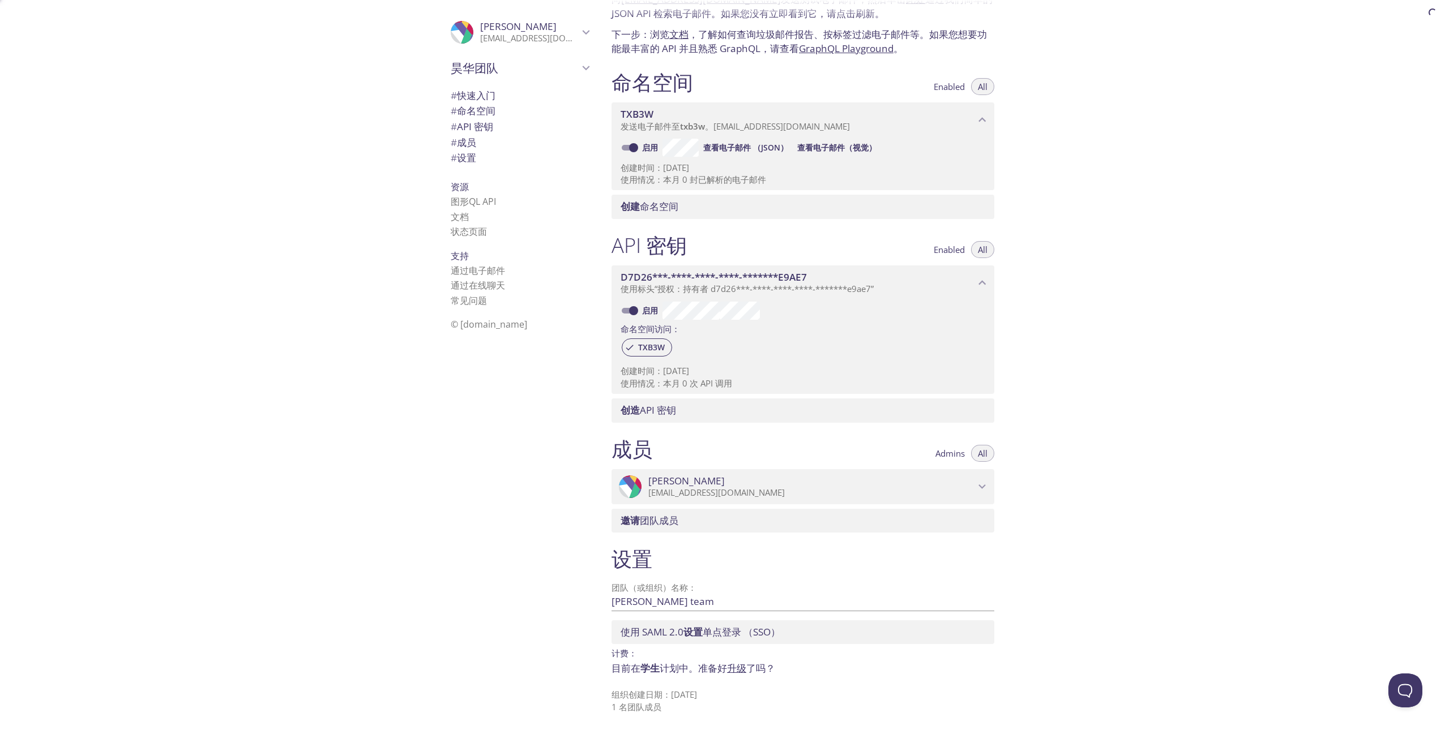
scroll to position [60, 0]
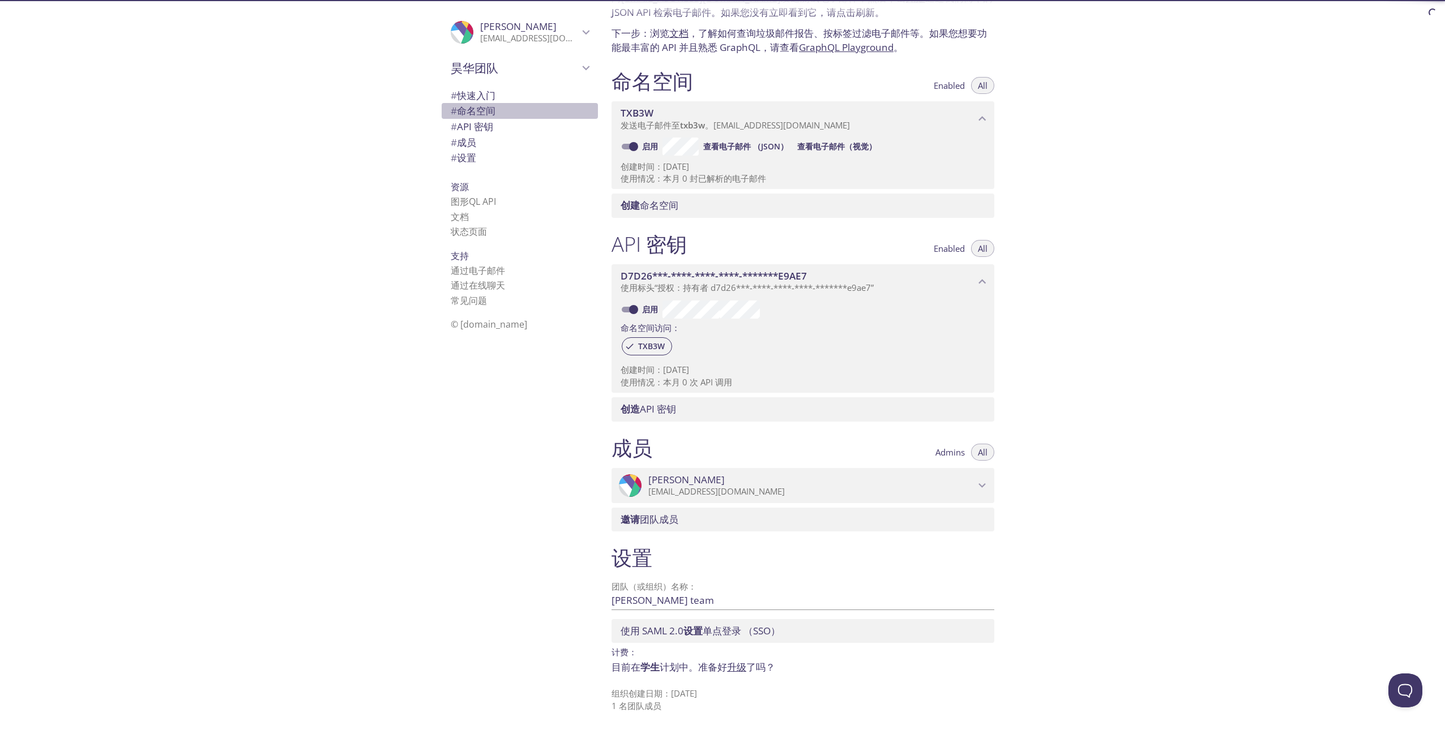
click at [475, 114] on span "# 命名空间" at bounding box center [473, 110] width 45 height 13
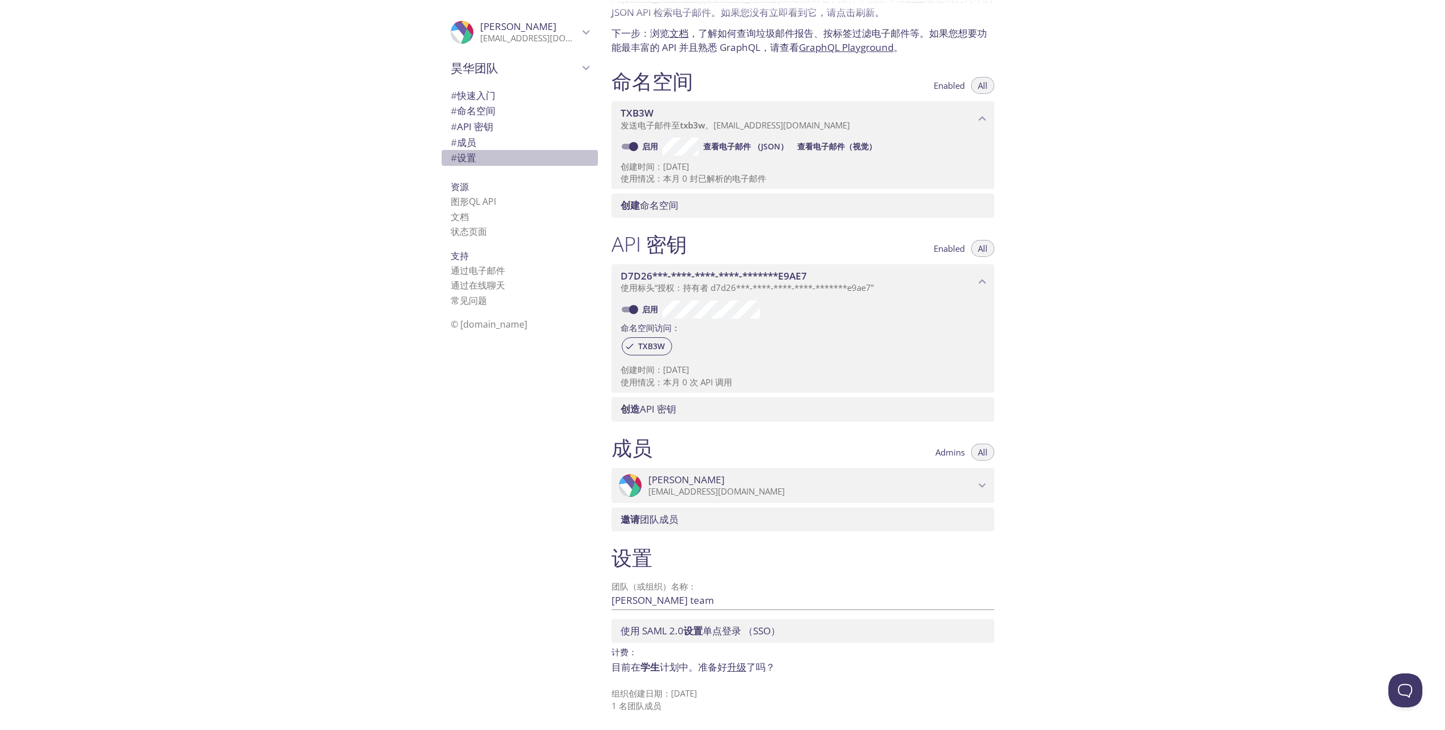
click at [474, 150] on div "# 设置" at bounding box center [520, 158] width 156 height 16
